Goal: Task Accomplishment & Management: Use online tool/utility

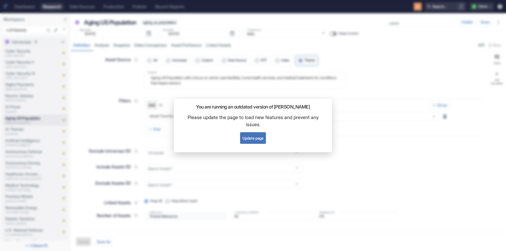
scroll to position [26, 0]
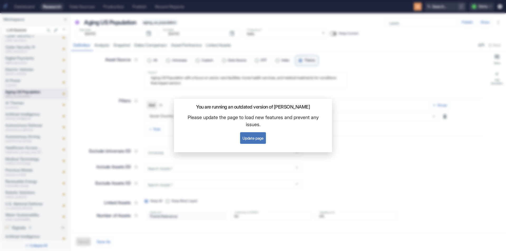
click at [252, 137] on button "Update page" at bounding box center [253, 138] width 26 height 12
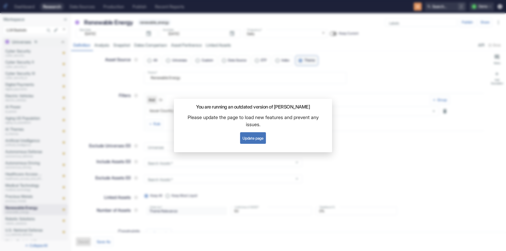
scroll to position [132, 0]
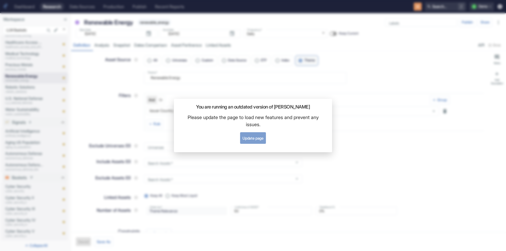
click at [261, 139] on button "Update page" at bounding box center [253, 138] width 26 height 12
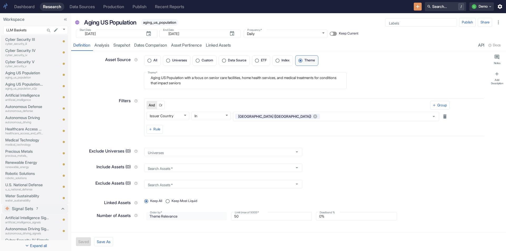
scroll to position [105, 0]
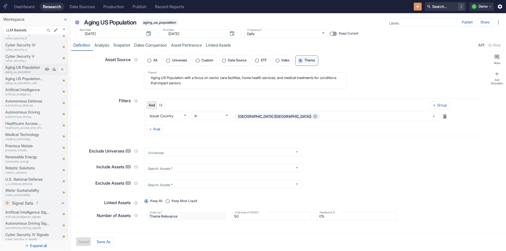
click at [26, 70] on p "aging_us_population" at bounding box center [24, 72] width 38 height 4
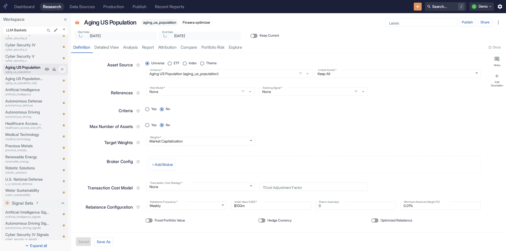
type textarea "x"
click at [26, 80] on p "Aging US Population | E2P" at bounding box center [24, 79] width 38 height 6
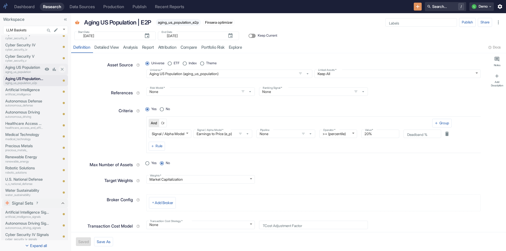
click at [27, 71] on p "aging_us_population" at bounding box center [24, 72] width 38 height 4
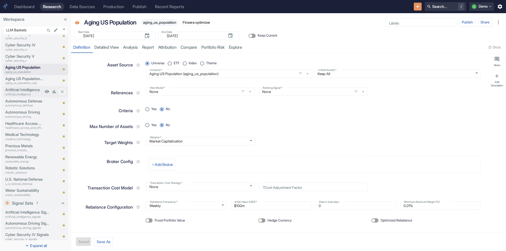
click at [18, 92] on p "artificial_intelligence" at bounding box center [24, 94] width 38 height 4
type textarea "x"
click at [19, 103] on p "autonomous_defense" at bounding box center [24, 105] width 38 height 4
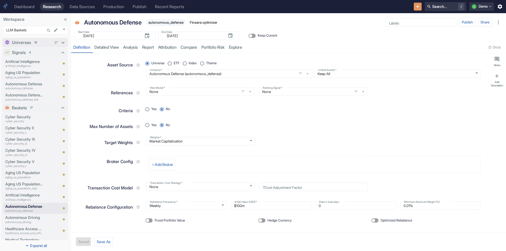
click at [60, 41] on icon at bounding box center [63, 43] width 6 height 6
type textarea "x"
click at [19, 116] on p "Aging US Population" at bounding box center [24, 118] width 38 height 6
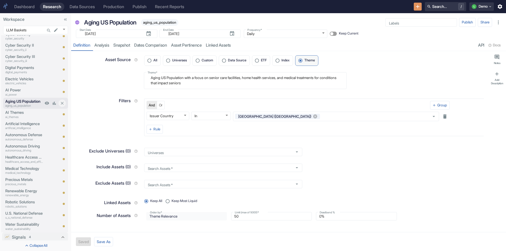
scroll to position [26, 0]
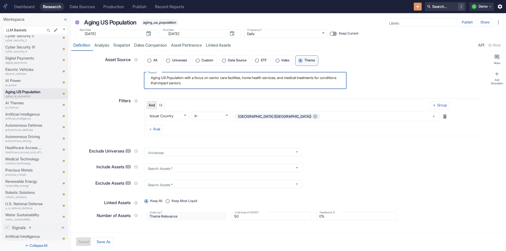
drag, startPoint x: 202, startPoint y: 84, endPoint x: 142, endPoint y: 76, distance: 60.9
click at [142, 76] on div "Theme   * Aging US Population with a focus on senior care facilities, home heal…" at bounding box center [244, 79] width 206 height 20
click at [223, 77] on textarea "Aging US Population with a focus on senior care facilities, home health service…" at bounding box center [245, 80] width 195 height 12
drag, startPoint x: 221, startPoint y: 84, endPoint x: 139, endPoint y: 71, distance: 82.6
click at [139, 71] on div "Theme   * Aging US Population with a focus on senior care facilities, home heal…" at bounding box center [278, 79] width 412 height 20
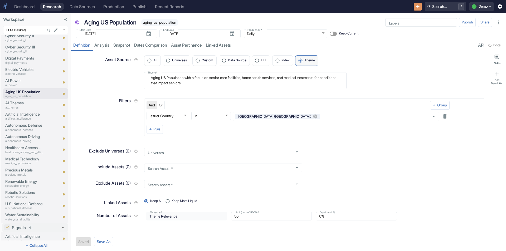
type textarea "x"
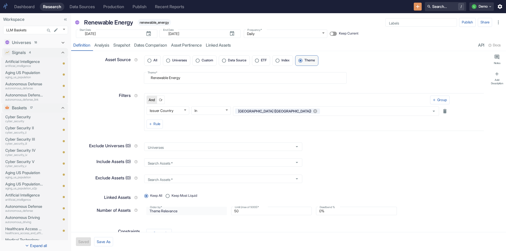
click at [26, 6] on div "Dashboard" at bounding box center [24, 6] width 20 height 5
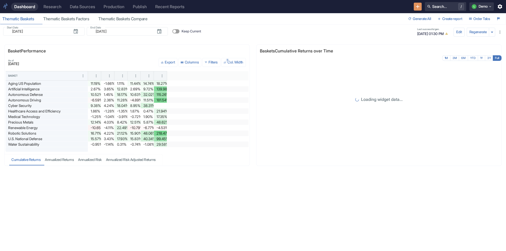
click at [58, 6] on div "Research" at bounding box center [52, 6] width 18 height 5
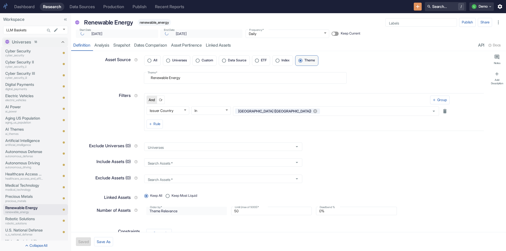
click at [27, 6] on div "Dashboard" at bounding box center [24, 6] width 20 height 5
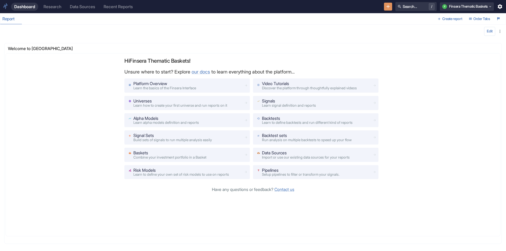
click at [50, 6] on div "Research" at bounding box center [52, 6] width 18 height 5
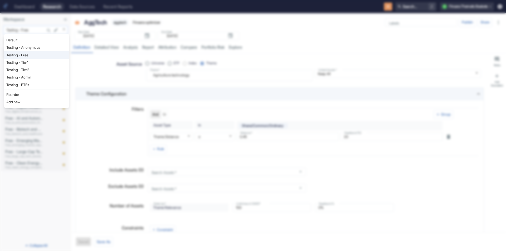
click at [65, 30] on body "Dashboard Research Data Sources Recent Reports Search... / F Finsera Thematic B…" at bounding box center [253, 125] width 506 height 251
click at [38, 48] on li "Testing - Anonymous" at bounding box center [36, 47] width 65 height 7
type input "1126"
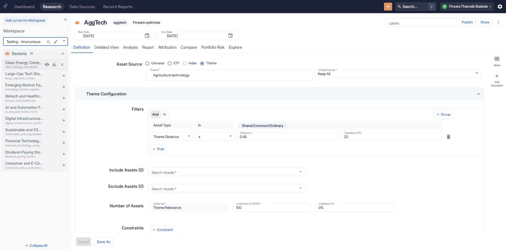
type textarea "x"
click at [385, 6] on icon "New Resource" at bounding box center [388, 7] width 6 height 6
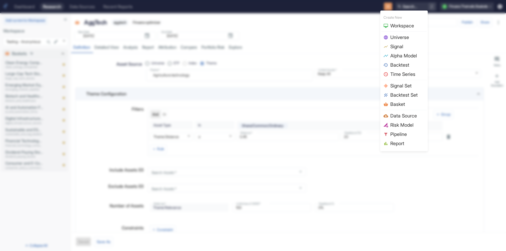
click at [102, 65] on div at bounding box center [253, 125] width 506 height 251
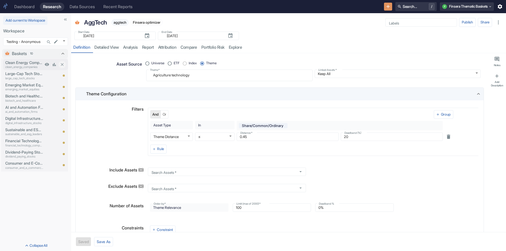
click at [41, 64] on p "Clean Energy Companies" at bounding box center [24, 63] width 38 height 6
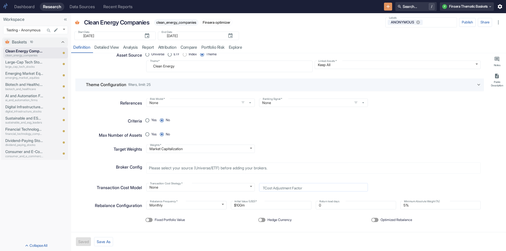
scroll to position [14, 0]
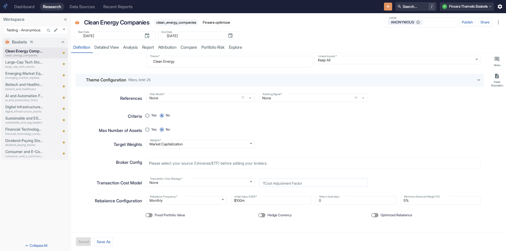
type textarea "x"
click at [103, 243] on button "Save As" at bounding box center [103, 241] width 19 height 9
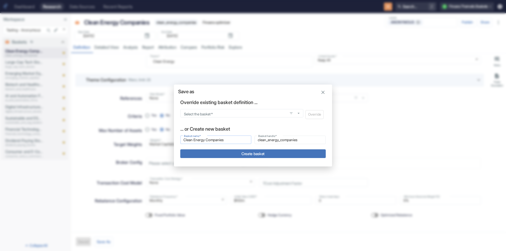
click at [216, 139] on input "Clean Energy Companies" at bounding box center [215, 140] width 71 height 6
type input "A"
type input "a"
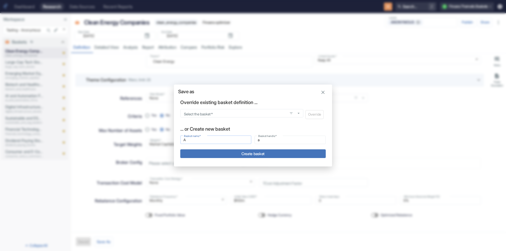
type input "Ag"
type input "ag"
type input "Agi"
type input "agi"
type input "Agin"
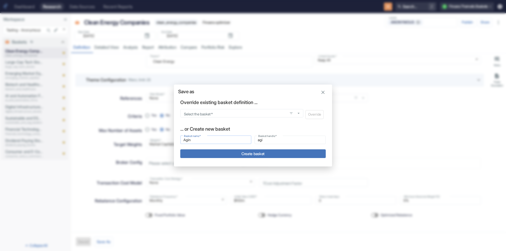
type input "agin"
type input "Aging"
type input "aging"
type input "Aging"
type input "aging_"
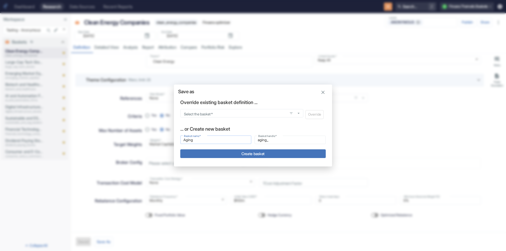
type input "Aging P"
type input "aging_p"
type input "Aging Po"
type input "aging_po"
type input "Aging Pop"
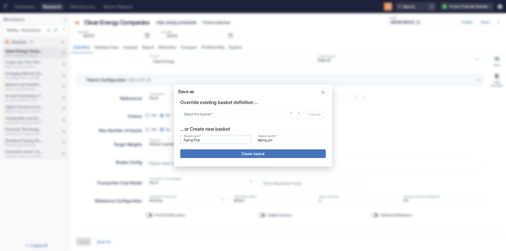
type input "aging_pop"
type input "Aging Popu"
type input "aging_popu"
type input "Aging Popul"
type input "aging_popul"
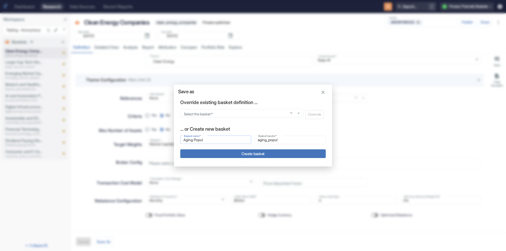
type input "Aging Popult"
type input "aging_popult"
type input "Aging Populta"
type input "aging_populta"
type input "Aging Popult"
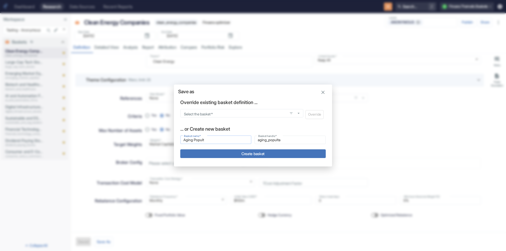
type input "aging_popult"
type input "Aging Popul"
type input "aging_popul"
type input "Aging Popula"
type input "aging_popula"
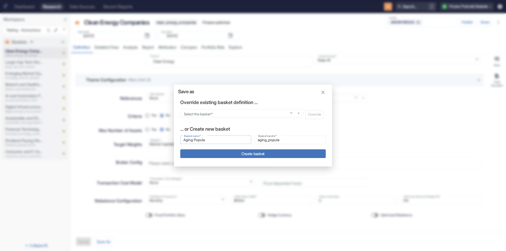
type input "Aging Populat"
type input "aging_populat"
type input "Aging Populati"
type input "aging_populati"
type input "Aging Populatio"
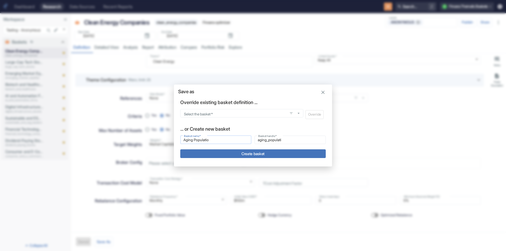
type input "aging_populatio"
type input "Aging Population"
type input "aging_population"
type input "Aging Population"
click at [243, 151] on button "Create basket" at bounding box center [252, 153] width 145 height 9
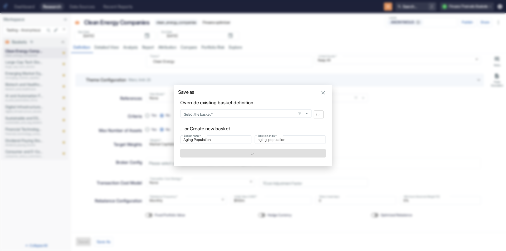
type textarea "x"
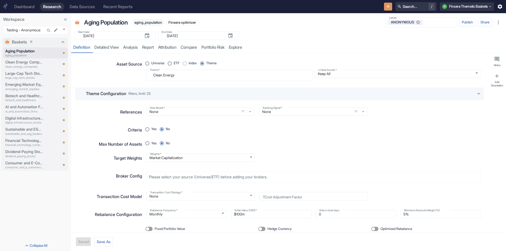
type textarea "x"
click at [168, 76] on textarea "Clean Energy" at bounding box center [229, 75] width 159 height 7
paste textarea "Aging US Population with a focus on senior care facilities, home health service…"
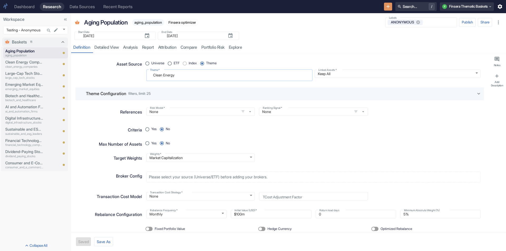
radio input "true"
type textarea "Aging US Population with a focus on senior care facilities, home health service…"
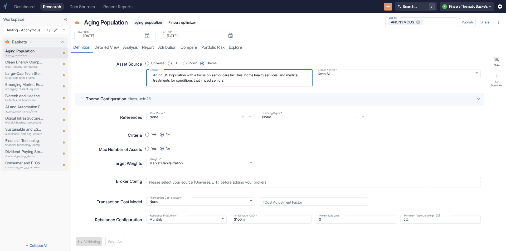
type textarea "x"
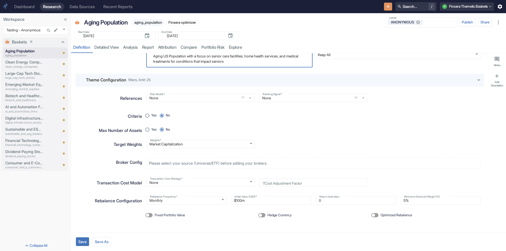
type textarea "Aging US Population with a focus on senior care facilities, home health service…"
click at [393, 214] on span "Optimized Rebalance" at bounding box center [396, 215] width 32 height 5
click at [380, 214] on input "Optimized Rebalance" at bounding box center [373, 215] width 13 height 4
checkbox input "true"
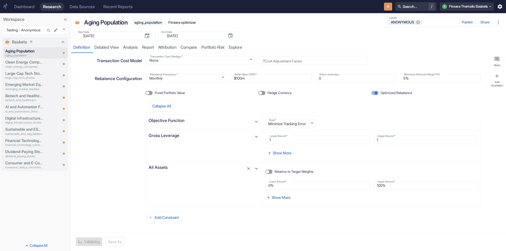
scroll to position [145, 0]
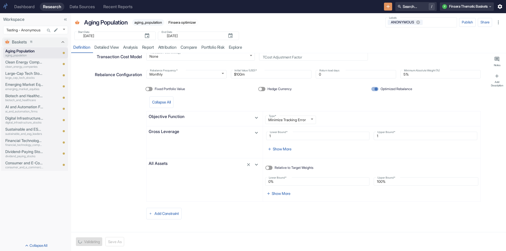
click at [388, 179] on label "Upper Bound   *" at bounding box center [386, 178] width 18 height 4
click at [388, 179] on input "100%" at bounding box center [426, 181] width 105 height 6
type textarea "x"
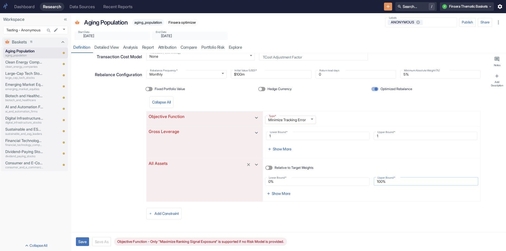
click at [388, 180] on input "100%" at bounding box center [426, 181] width 105 height 6
type input "10%"
type textarea "x"
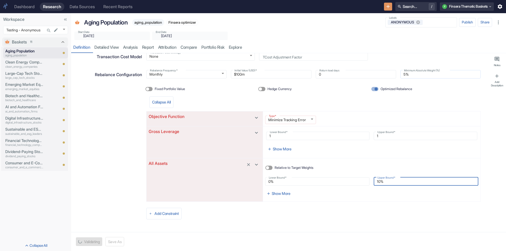
type input "10%"
click at [410, 75] on input "5%" at bounding box center [440, 74] width 80 height 6
type textarea "x"
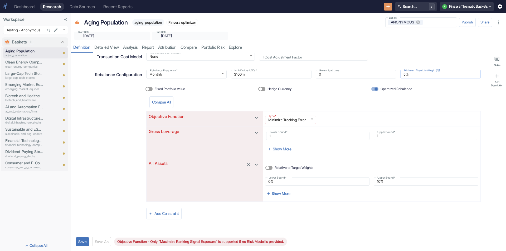
click at [410, 75] on input "5%" at bounding box center [440, 74] width 80 height 6
type input "0%"
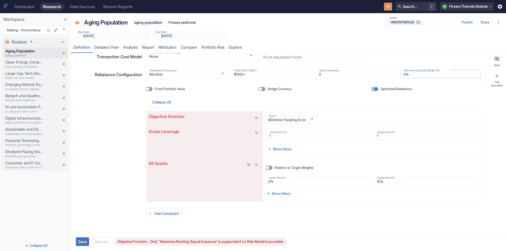
type textarea "x"
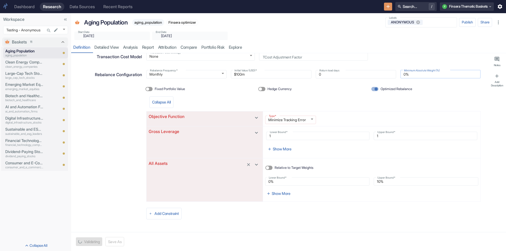
type input "0.%"
type textarea "x"
type input "0.0%"
type textarea "x"
type input "0.05%"
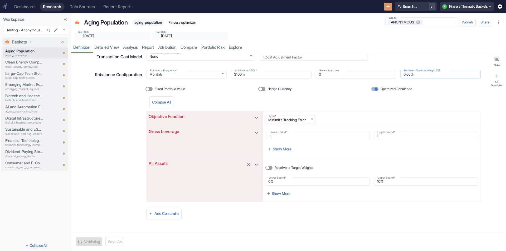
type textarea "x"
type input "0.05%"
click at [251, 209] on div "Add Constraint" at bounding box center [313, 214] width 334 height 18
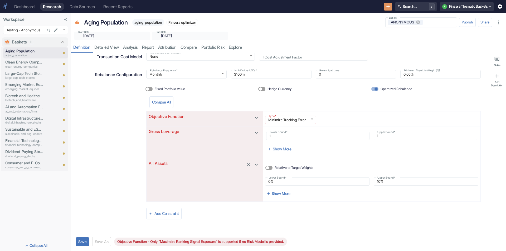
click at [84, 242] on button "Save" at bounding box center [82, 241] width 13 height 9
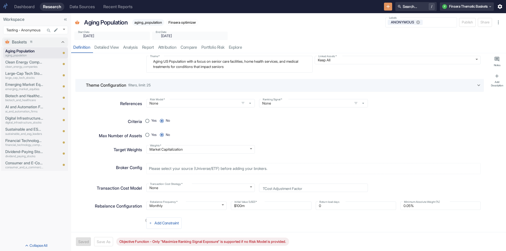
scroll to position [13, 0]
click at [217, 103] on input "None" at bounding box center [193, 103] width 90 height 5
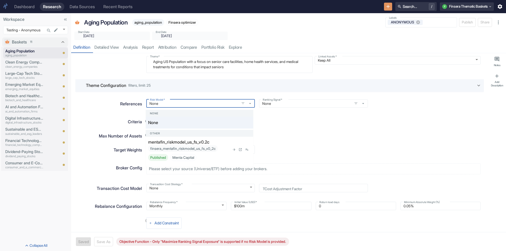
click at [203, 149] on div "finsera_mentafin_riskmodel_us_fs_v0_2c Published Menta Capital" at bounding box center [189, 153] width 82 height 16
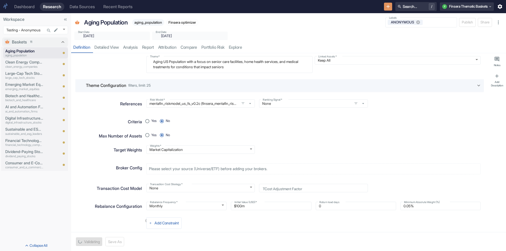
click at [272, 126] on div "Criteria Yes No" at bounding box center [279, 121] width 408 height 14
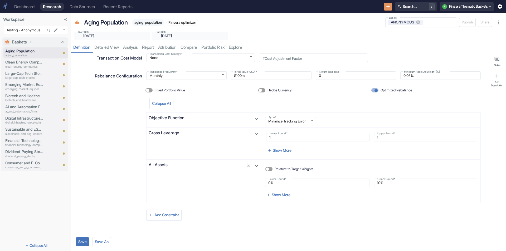
scroll to position [145, 0]
click at [87, 242] on button "Save" at bounding box center [82, 241] width 13 height 9
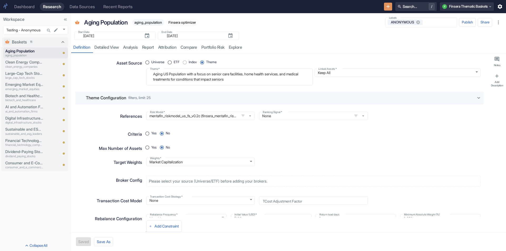
scroll to position [0, 0]
click at [357, 52] on div "resource tabs" at bounding box center [373, 47] width 259 height 11
click at [495, 84] on div "Add Description" at bounding box center [497, 83] width 14 height 7
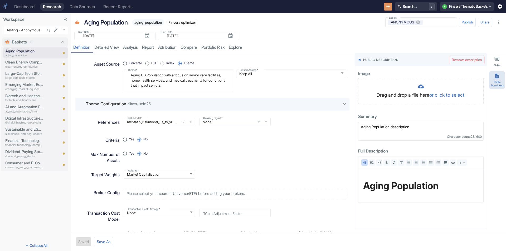
click at [452, 42] on div "resource tabs" at bounding box center [373, 47] width 259 height 11
click at [425, 129] on textarea "Aging Population description" at bounding box center [420, 131] width 125 height 19
click at [503, 83] on div "Public Description" at bounding box center [497, 83] width 14 height 7
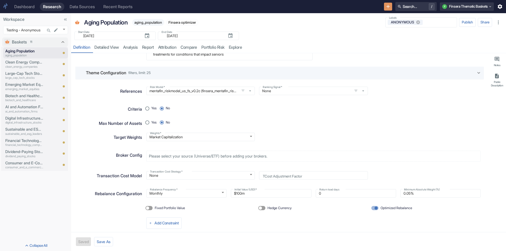
scroll to position [26, 0]
click at [110, 71] on p "Theme Configuration" at bounding box center [106, 73] width 40 height 6
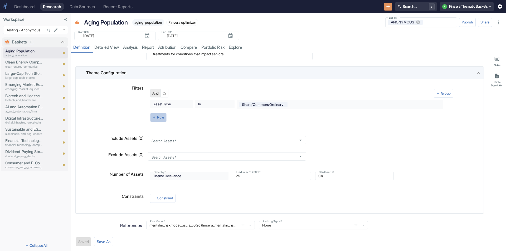
click at [159, 116] on button "Rule" at bounding box center [158, 117] width 16 height 9
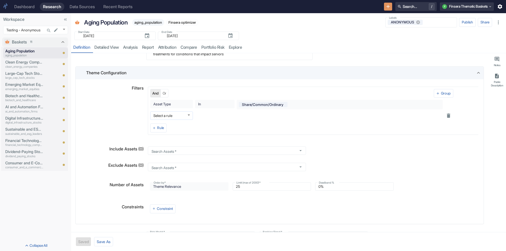
click at [159, 116] on body "Dashboard Research Data Sources Recent Reports Search... / F Finsera Thematic B…" at bounding box center [253, 125] width 506 height 251
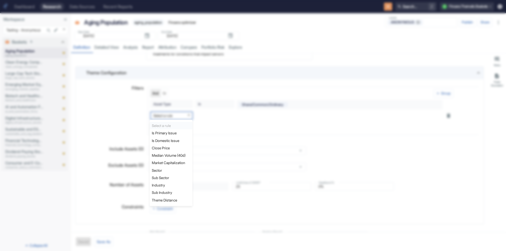
click at [166, 197] on li "Theme Distance" at bounding box center [171, 200] width 43 height 7
type textarea "x"
type input "theme_distance"
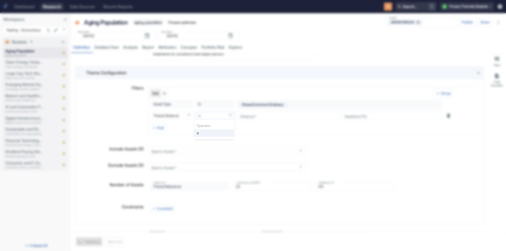
click at [222, 115] on body "Dashboard Research Data Sources Recent Reports Search... / F Finsera Thematic B…" at bounding box center [253, 125] width 506 height 251
click at [255, 116] on div at bounding box center [253, 125] width 506 height 251
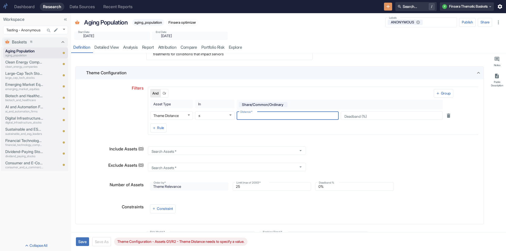
click at [255, 116] on input "Distance   *" at bounding box center [288, 115] width 102 height 6
type textarea "x"
type input "0.4"
type textarea "x"
type input "0.45"
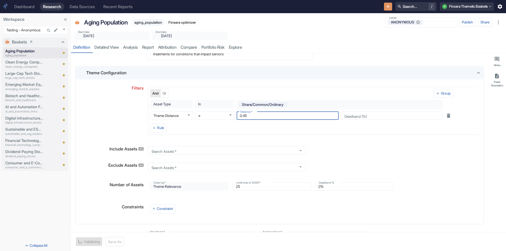
type textarea "x"
type input "0.45"
click at [355, 115] on div "Deadband (%) Deadband (%)" at bounding box center [392, 115] width 102 height 8
type textarea "x"
type input "20"
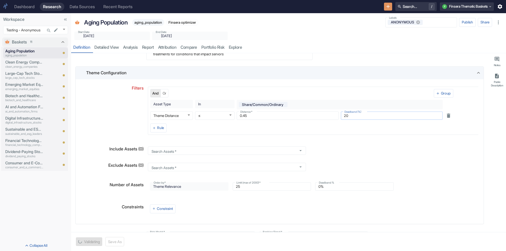
type textarea "x"
type input "20"
click at [81, 241] on button "Save" at bounding box center [82, 241] width 13 height 9
type textarea "x"
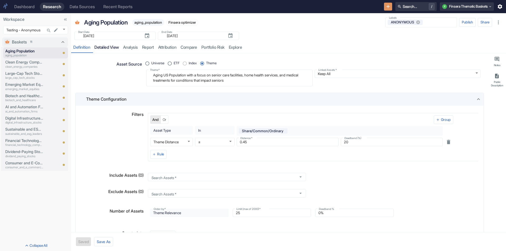
click at [108, 46] on link "detailed view" at bounding box center [106, 47] width 29 height 11
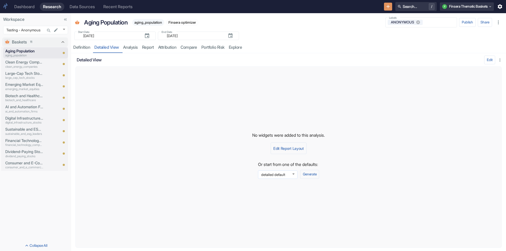
click at [296, 172] on body "Dashboard Research Data Sources Recent Reports Search... / F Finsera Thematic B…" at bounding box center [253, 125] width 506 height 251
click at [296, 172] on div at bounding box center [253, 125] width 506 height 251
click at [312, 175] on button "Generate" at bounding box center [309, 174] width 19 height 9
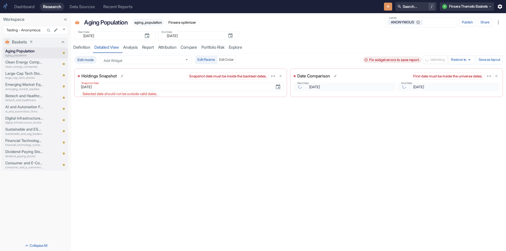
type input "[DATE]"
click at [498, 76] on icon "delete" at bounding box center [496, 75] width 3 height 3
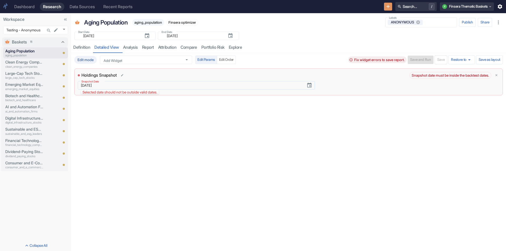
click at [129, 86] on input "[DATE]" at bounding box center [190, 85] width 224 height 6
click at [312, 85] on button "Choose date, selected date is Sep 23, 2025" at bounding box center [309, 85] width 10 height 10
click at [212, 138] on button "19" at bounding box center [210, 138] width 9 height 9
type input "[DATE]"
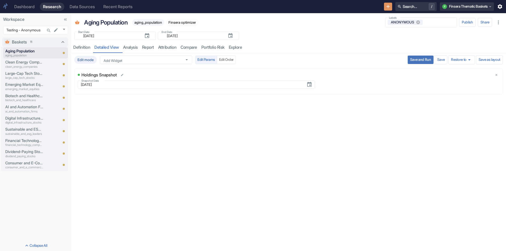
click at [417, 59] on button "Save and Run" at bounding box center [421, 60] width 26 height 8
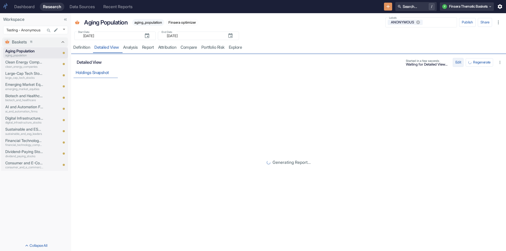
click at [455, 62] on button "Edit" at bounding box center [458, 62] width 11 height 9
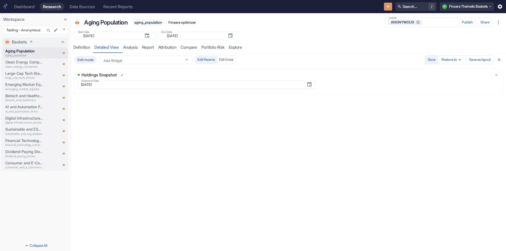
click at [433, 60] on button "Save" at bounding box center [431, 59] width 13 height 9
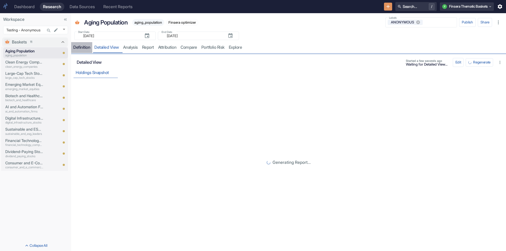
click at [75, 47] on div "Definition" at bounding box center [81, 47] width 17 height 5
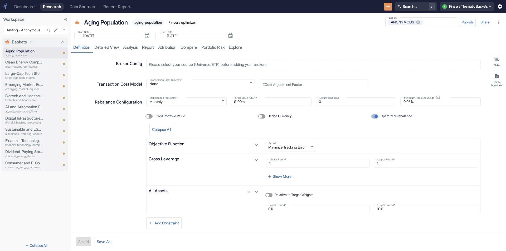
scroll to position [263, 0]
type textarea "x"
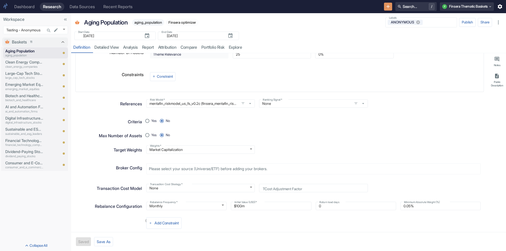
scroll to position [0, 0]
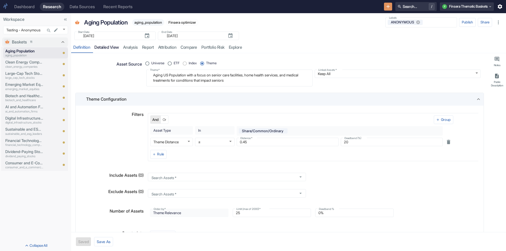
click at [119, 48] on link "detailed view" at bounding box center [106, 47] width 29 height 11
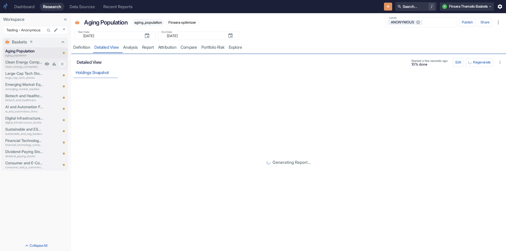
click at [26, 62] on p "Clean Energy Companies" at bounding box center [24, 62] width 38 height 6
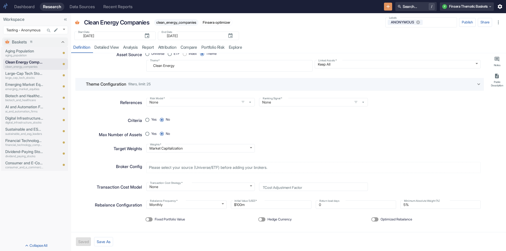
scroll to position [14, 0]
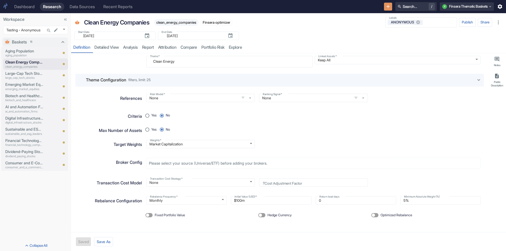
type textarea "x"
click at [31, 52] on p "Aging Population" at bounding box center [24, 51] width 38 height 6
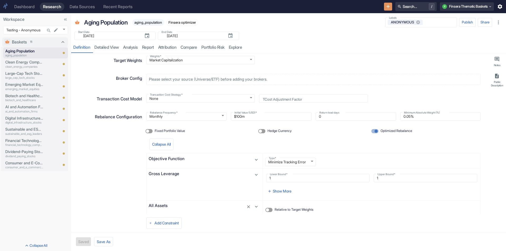
scroll to position [263, 0]
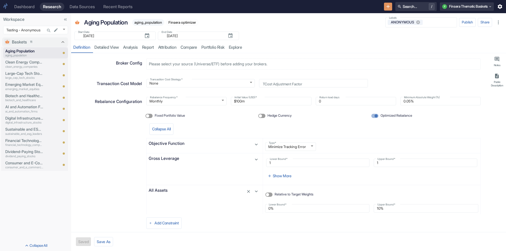
type textarea "x"
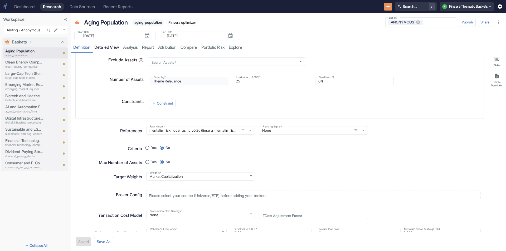
click at [112, 46] on link "detailed view" at bounding box center [106, 47] width 29 height 11
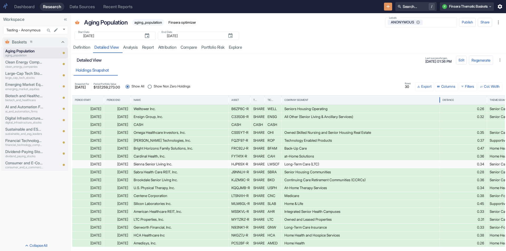
click at [334, 98] on div "Company Segment" at bounding box center [360, 100] width 153 height 9
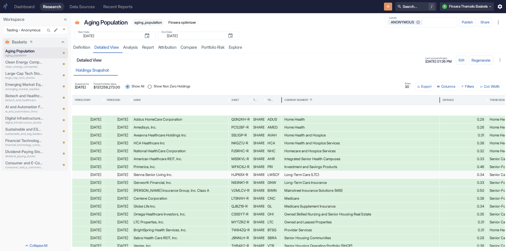
scroll to position [87, 0]
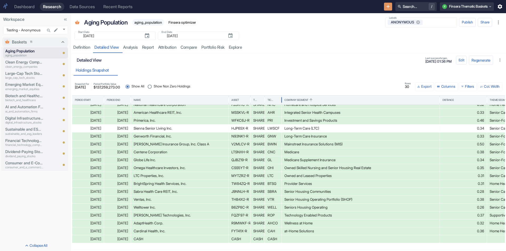
click at [175, 87] on span "Show Non Zero Holdings" at bounding box center [172, 86] width 37 height 5
click at [154, 87] on input "Show Non Zero Holdings" at bounding box center [150, 87] width 8 height 8
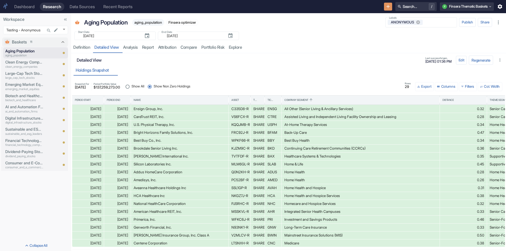
scroll to position [0, 0]
click at [145, 100] on icon "Sort" at bounding box center [143, 100] width 4 height 4
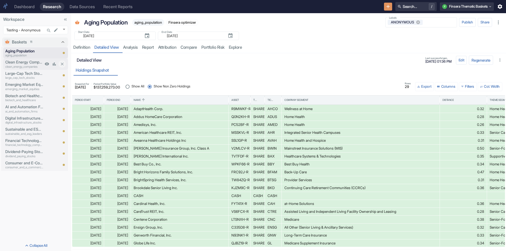
click at [39, 62] on p "Clean Energy Companies" at bounding box center [24, 62] width 38 height 6
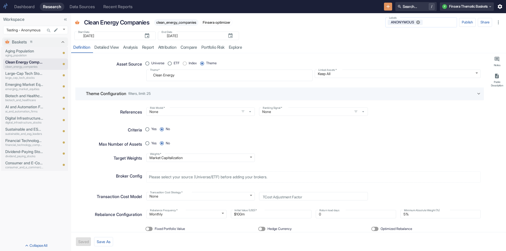
click at [418, 23] on icon at bounding box center [418, 23] width 4 height 4
type textarea "x"
click at [16, 76] on p "large_cap_tech_stocks" at bounding box center [24, 78] width 38 height 4
click at [417, 23] on icon at bounding box center [418, 23] width 4 height 4
type textarea "x"
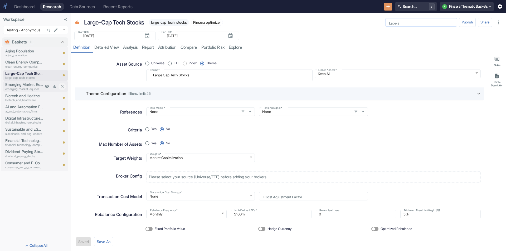
click at [26, 86] on p "Emerging Market Equities" at bounding box center [24, 85] width 38 height 6
click at [417, 22] on icon at bounding box center [418, 23] width 4 height 4
type textarea "x"
click at [14, 95] on p "Biotech and Healthcare" at bounding box center [24, 96] width 38 height 6
click at [419, 23] on icon at bounding box center [418, 23] width 4 height 4
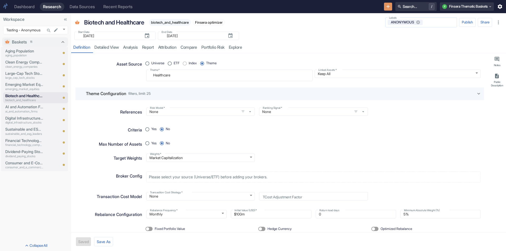
type textarea "x"
click at [17, 110] on p "ai_and_automation_firms" at bounding box center [24, 111] width 38 height 4
click at [420, 23] on icon at bounding box center [418, 22] width 5 height 5
type textarea "x"
click at [21, 120] on p "Digital Infrastructure Stocks" at bounding box center [24, 118] width 38 height 6
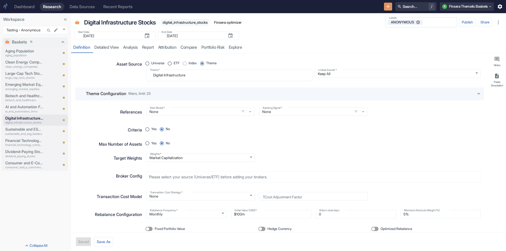
click at [418, 22] on icon at bounding box center [418, 22] width 5 height 5
type textarea "x"
click at [16, 129] on p "Sustainable and ESG Leaders" at bounding box center [24, 129] width 38 height 6
click at [418, 23] on icon at bounding box center [418, 22] width 5 height 5
type textarea "x"
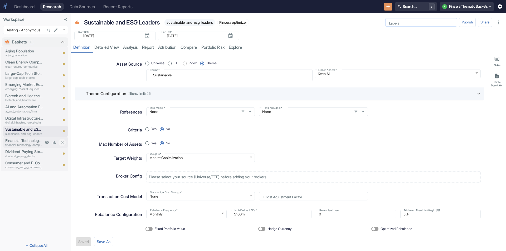
click at [25, 138] on p "Financial Technology Companies" at bounding box center [24, 141] width 38 height 6
click at [418, 20] on icon at bounding box center [418, 22] width 5 height 5
type textarea "x"
click at [21, 150] on p "Dividend-Paying Stocks" at bounding box center [24, 152] width 38 height 6
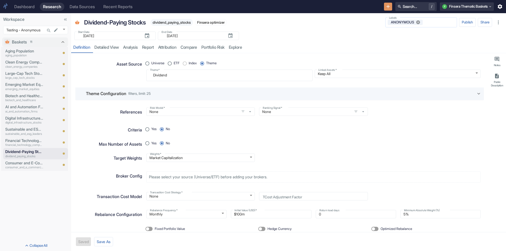
click at [417, 22] on icon at bounding box center [418, 23] width 4 height 4
type textarea "x"
click at [29, 165] on p "consumer_and_e_commerce_businesses" at bounding box center [24, 167] width 38 height 4
click at [417, 21] on icon at bounding box center [418, 23] width 4 height 4
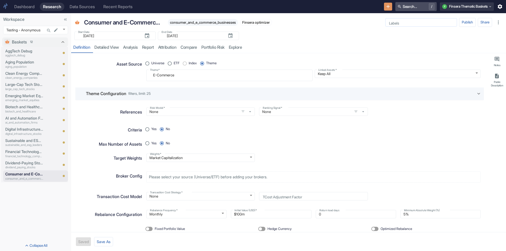
type textarea "x"
